Goal: Task Accomplishment & Management: Use online tool/utility

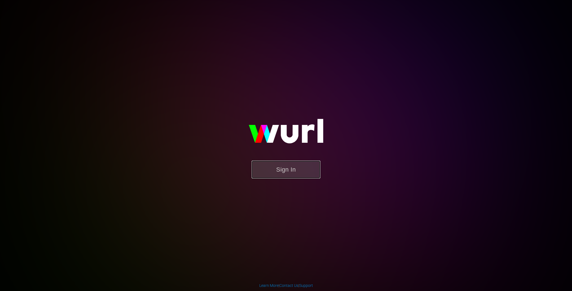
click at [273, 172] on button "Sign In" at bounding box center [285, 170] width 69 height 18
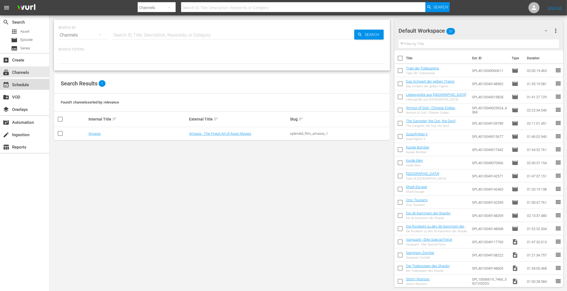
click at [19, 87] on div "event_available Schedule" at bounding box center [15, 84] width 31 height 5
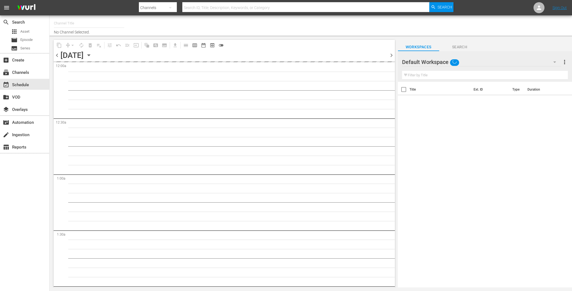
type input "Amasia (1236)"
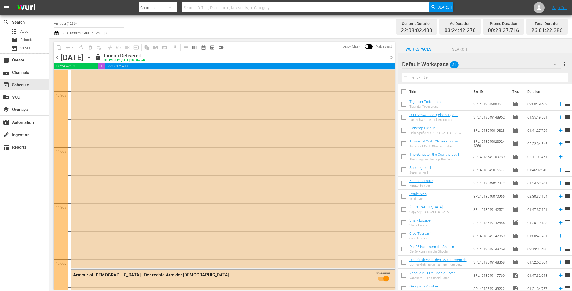
scroll to position [1191, 0]
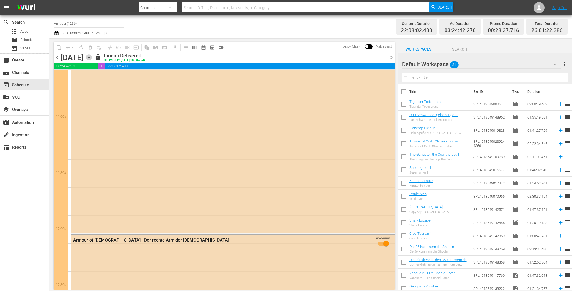
click at [92, 55] on icon "button" at bounding box center [89, 57] width 6 height 6
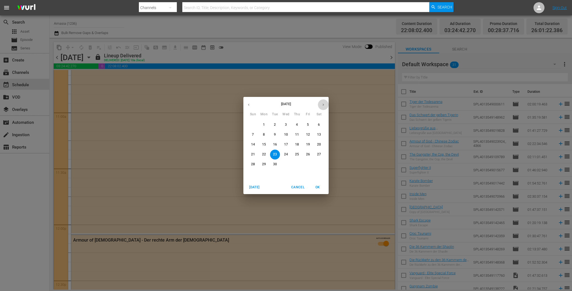
click at [327, 102] on button "button" at bounding box center [323, 104] width 11 height 11
click at [287, 146] on p "15" at bounding box center [286, 144] width 4 height 5
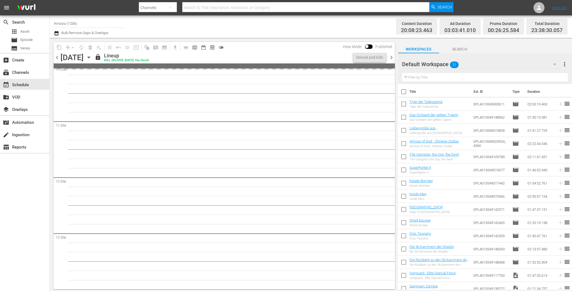
scroll to position [1200, 0]
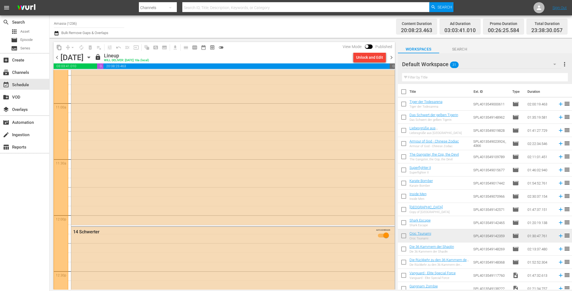
click at [390, 56] on span "chevron_right" at bounding box center [391, 57] width 7 height 7
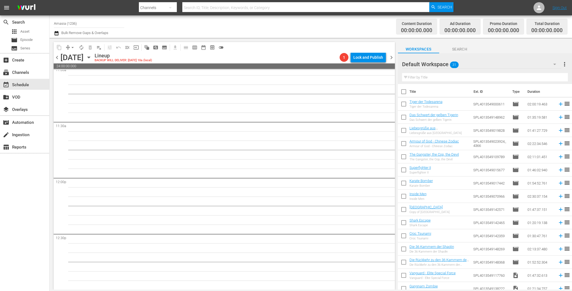
scroll to position [1228, 0]
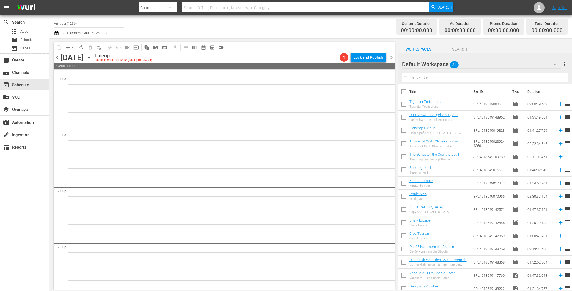
click at [57, 57] on span "chevron_left" at bounding box center [57, 57] width 7 height 7
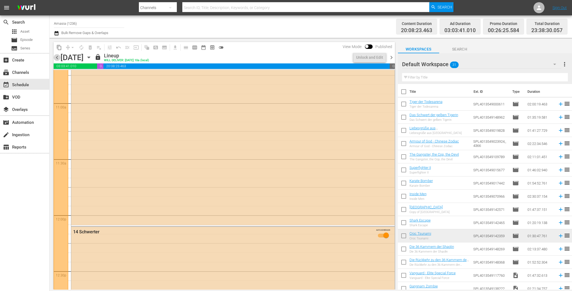
click at [58, 57] on span "chevron_left" at bounding box center [57, 57] width 7 height 7
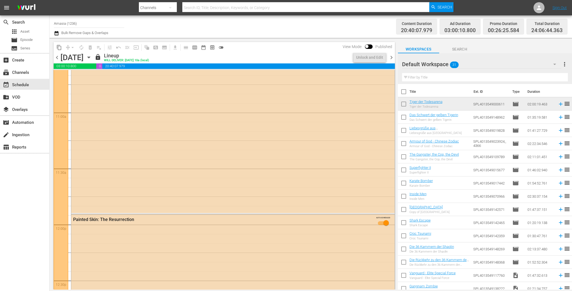
click at [58, 57] on span "chevron_left" at bounding box center [57, 57] width 7 height 7
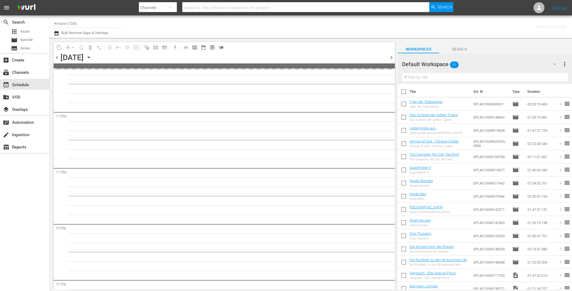
scroll to position [1237, 0]
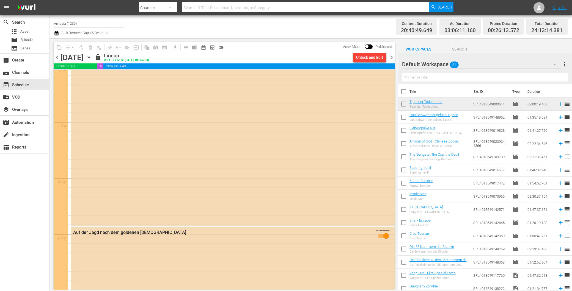
click at [57, 56] on span "chevron_left" at bounding box center [57, 57] width 7 height 7
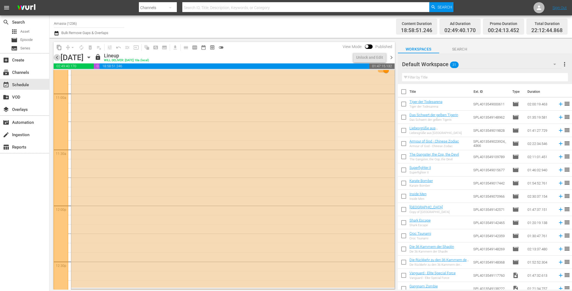
click at [57, 56] on span "chevron_left" at bounding box center [57, 57] width 7 height 7
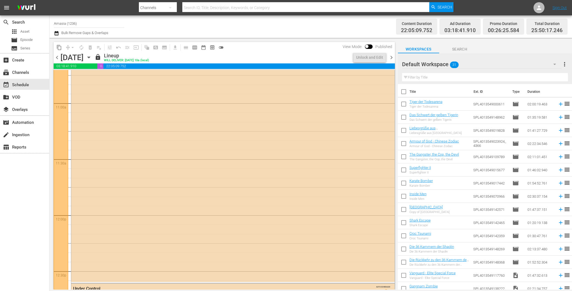
click at [57, 56] on span "chevron_left" at bounding box center [57, 57] width 7 height 7
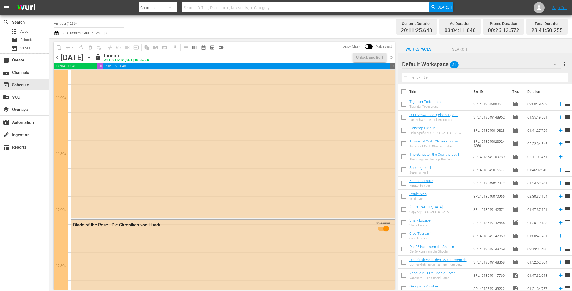
click at [57, 56] on span "chevron_left" at bounding box center [57, 57] width 7 height 7
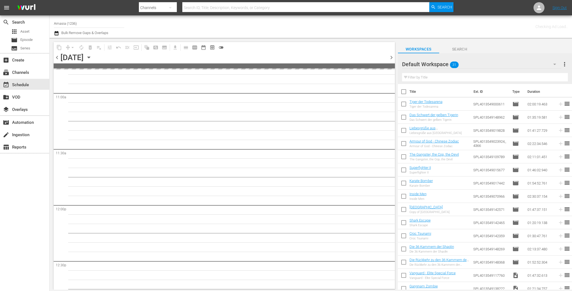
scroll to position [1237, 0]
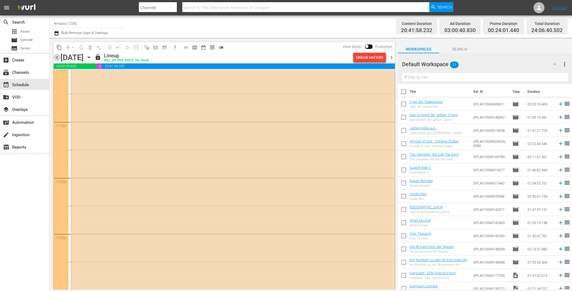
click at [56, 56] on span "chevron_left" at bounding box center [57, 57] width 7 height 7
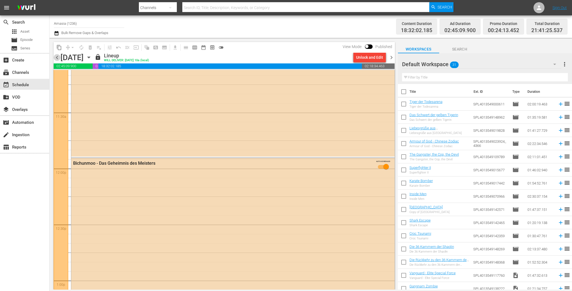
click at [56, 56] on span "chevron_left" at bounding box center [57, 57] width 7 height 7
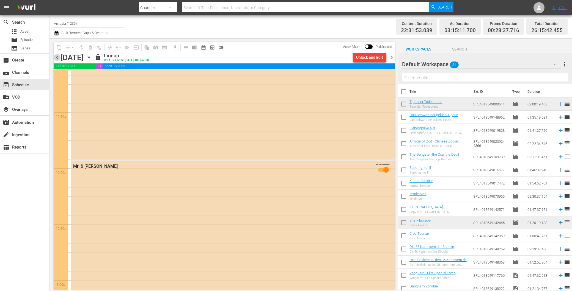
click at [56, 56] on span "chevron_left" at bounding box center [57, 57] width 7 height 7
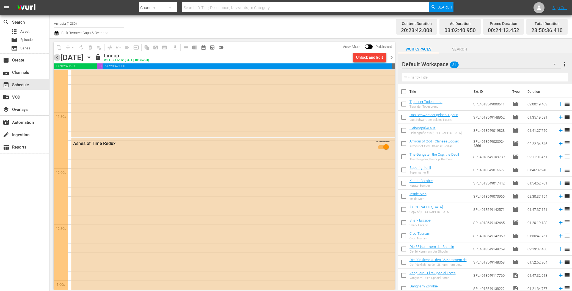
click at [56, 56] on span "chevron_left" at bounding box center [57, 57] width 7 height 7
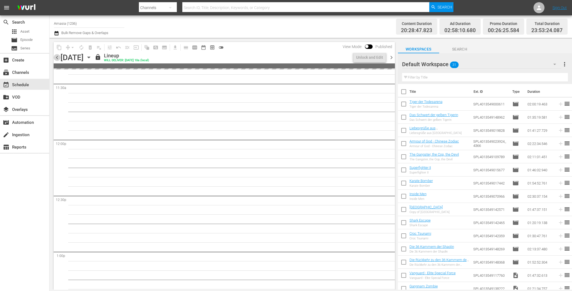
click at [56, 56] on span "chevron_left" at bounding box center [57, 57] width 7 height 7
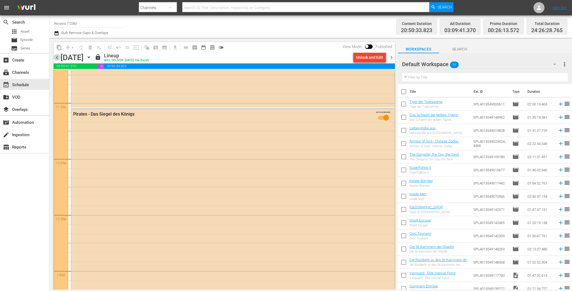
click at [56, 56] on span "chevron_left" at bounding box center [57, 57] width 7 height 7
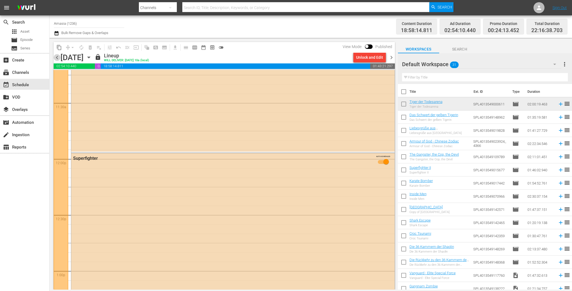
click at [56, 56] on span "chevron_left" at bounding box center [57, 57] width 7 height 7
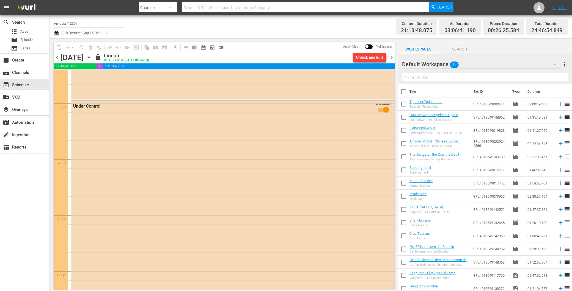
click at [56, 56] on span "chevron_left" at bounding box center [57, 57] width 7 height 7
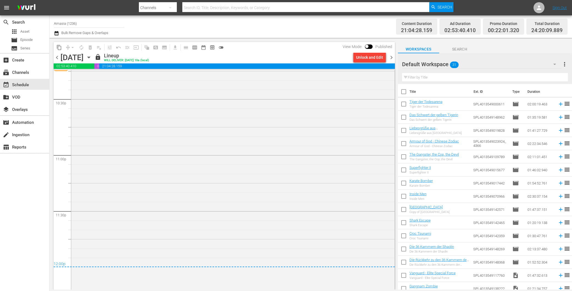
scroll to position [2565, 0]
click at [389, 58] on span "chevron_right" at bounding box center [391, 57] width 7 height 7
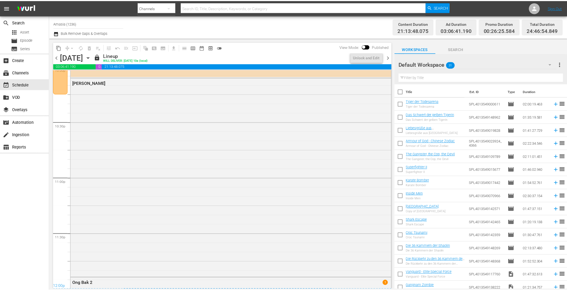
scroll to position [2574, 0]
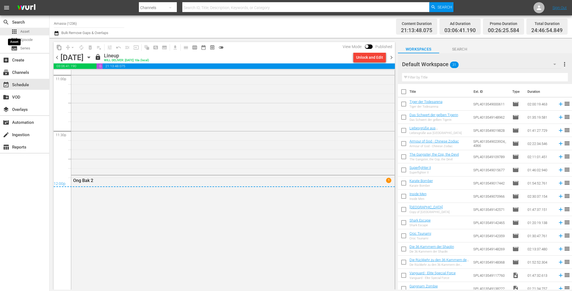
click at [17, 36] on div "apps Asset movie Episode subtitles Series" at bounding box center [24, 40] width 49 height 24
click at [19, 38] on div "movie Episode" at bounding box center [22, 40] width 22 height 8
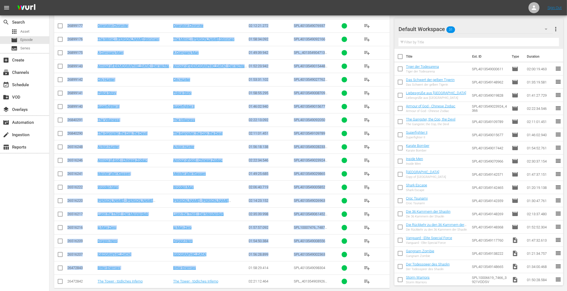
scroll to position [3029, 0]
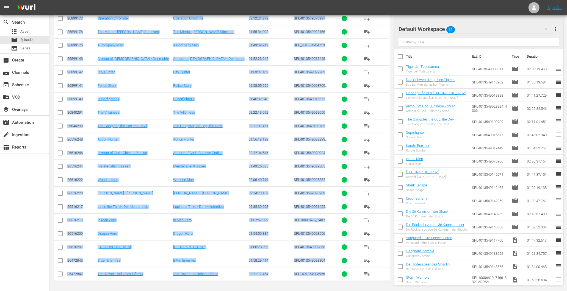
drag, startPoint x: 117, startPoint y: 164, endPoint x: 328, endPoint y: 275, distance: 238.3
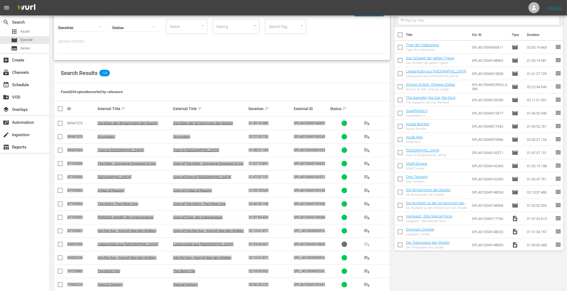
scroll to position [0, 0]
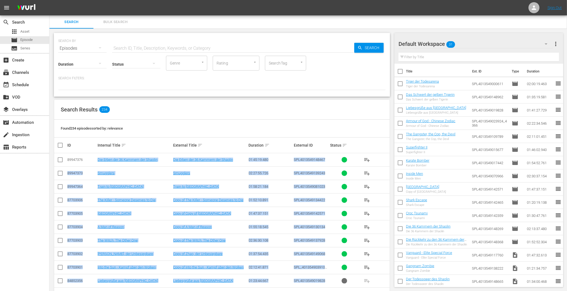
click at [158, 131] on div "Found 234 episodes sorted by: relevance" at bounding box center [222, 129] width 336 height 18
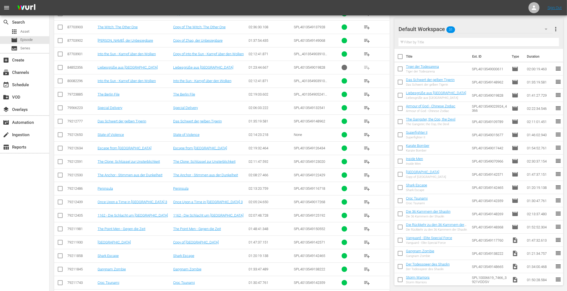
scroll to position [122, 0]
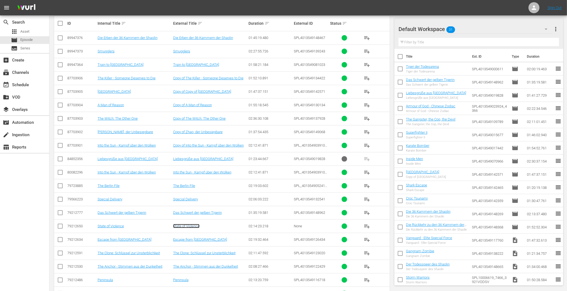
click at [186, 228] on link "State of Violence" at bounding box center [186, 226] width 26 height 4
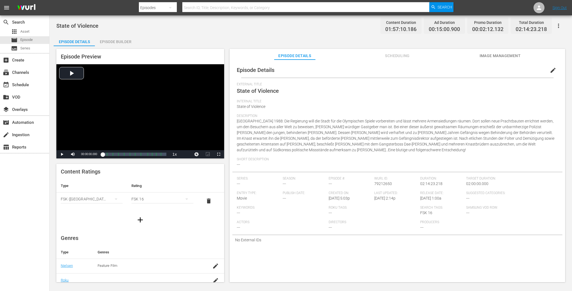
click at [108, 40] on div "Episode Builder" at bounding box center [115, 41] width 41 height 13
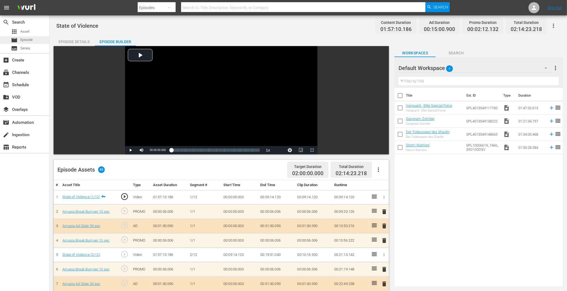
click at [29, 41] on span "Episode" at bounding box center [26, 39] width 12 height 5
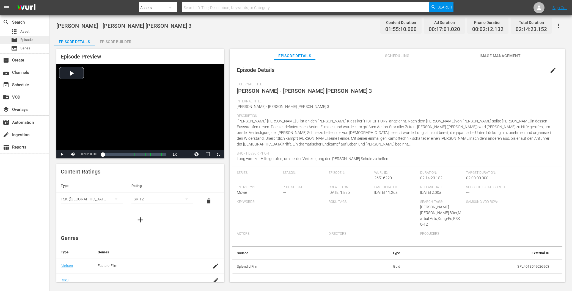
click at [20, 43] on div "movie Episode" at bounding box center [22, 40] width 22 height 8
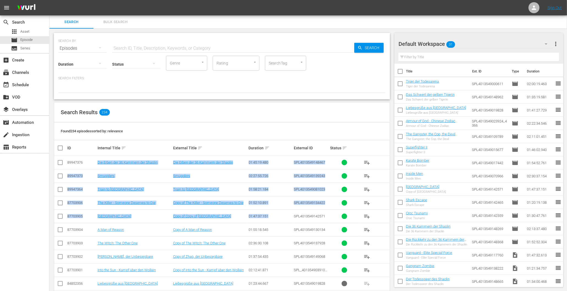
drag, startPoint x: 96, startPoint y: 161, endPoint x: 264, endPoint y: 218, distance: 177.0
drag, startPoint x: 63, startPoint y: 160, endPoint x: 135, endPoint y: 165, distance: 71.7
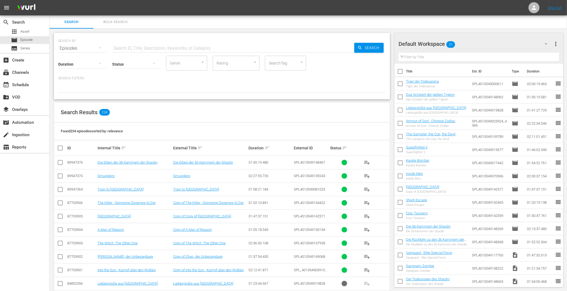
click at [172, 138] on div "Found 234 episodes sorted by: relevance" at bounding box center [222, 132] width 336 height 18
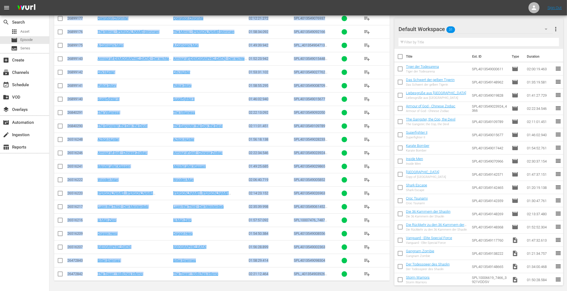
scroll to position [3032, 0]
drag, startPoint x: 66, startPoint y: 163, endPoint x: 328, endPoint y: 281, distance: 287.0
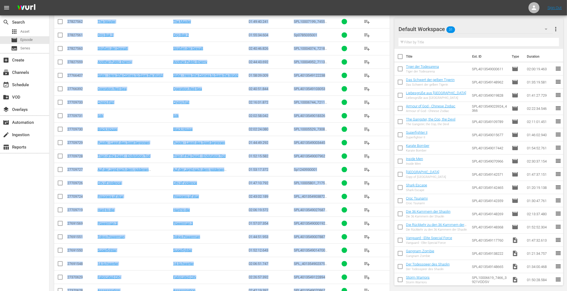
scroll to position [2085, 0]
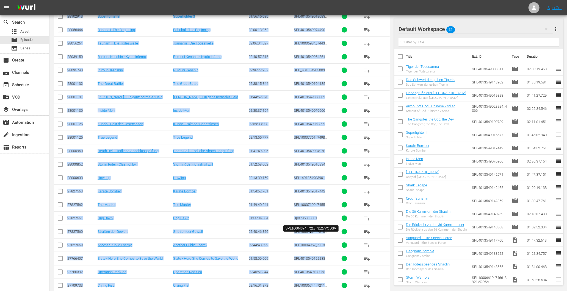
copy tbody "89947376 Die Erben der 36 Kammern der Shaolin Die Erben der 36 Kammern der Shao…"
